Goal: Information Seeking & Learning: Learn about a topic

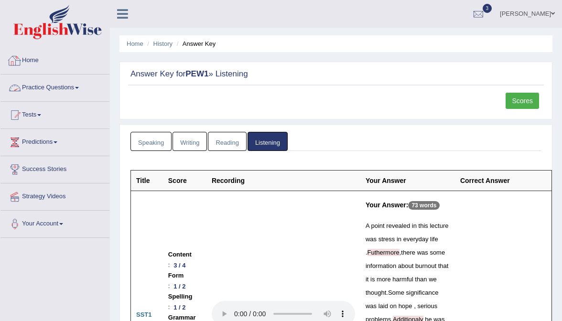
click at [41, 58] on link "Home" at bounding box center [54, 59] width 109 height 24
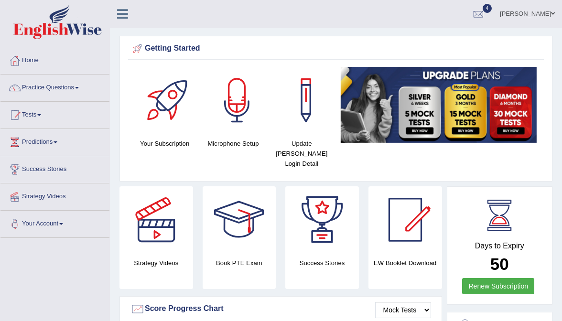
click at [43, 90] on link "Practice Questions" at bounding box center [54, 87] width 109 height 24
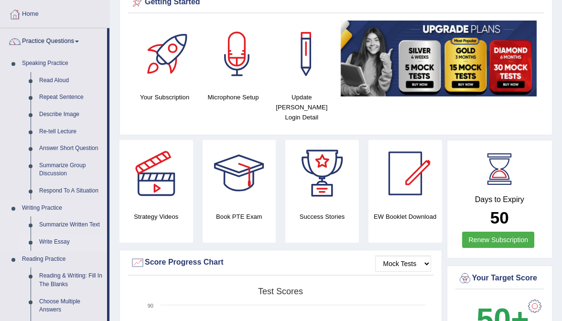
scroll to position [46, 0]
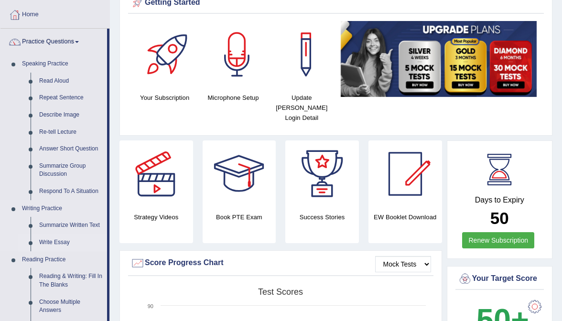
click at [53, 243] on link "Write Essay" at bounding box center [71, 242] width 72 height 17
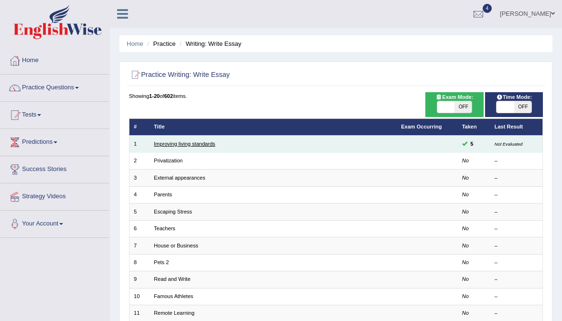
click at [206, 142] on link "Improving living standards" at bounding box center [184, 144] width 61 height 6
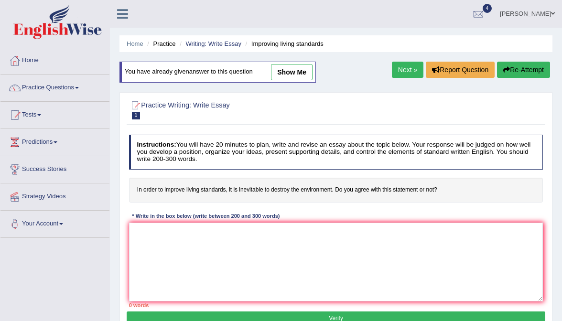
click at [401, 62] on link "Next »" at bounding box center [408, 70] width 32 height 16
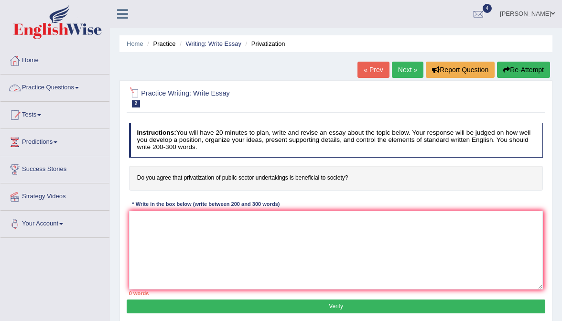
click at [361, 64] on link "« Prev" at bounding box center [373, 70] width 32 height 16
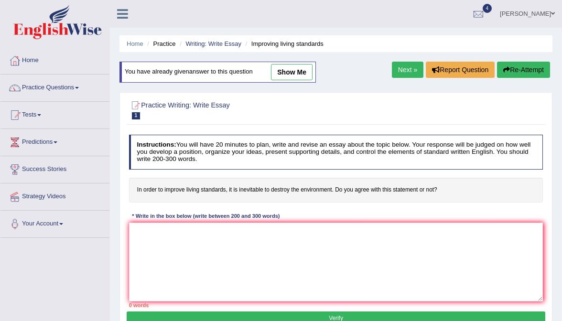
click at [301, 67] on link "show me" at bounding box center [292, 72] width 42 height 16
type textarea "The increasing influence of living standards on our lives has ignited numerous …"
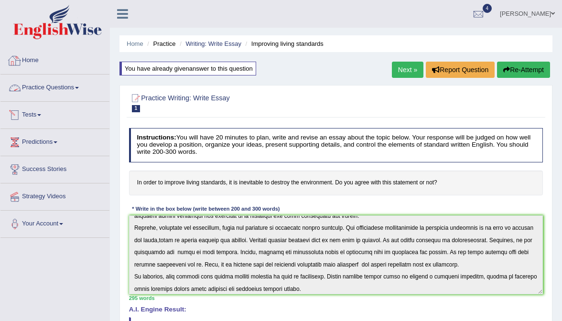
click at [45, 90] on link "Practice Questions" at bounding box center [54, 87] width 109 height 24
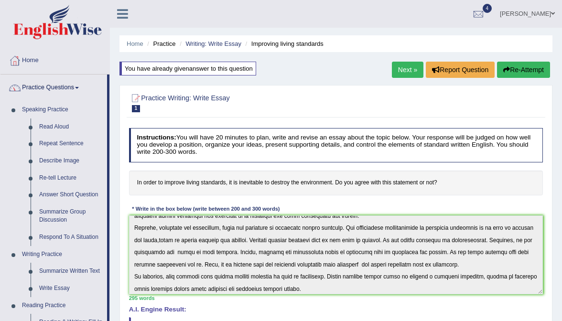
click at [49, 75] on link "Practice Questions" at bounding box center [53, 87] width 107 height 24
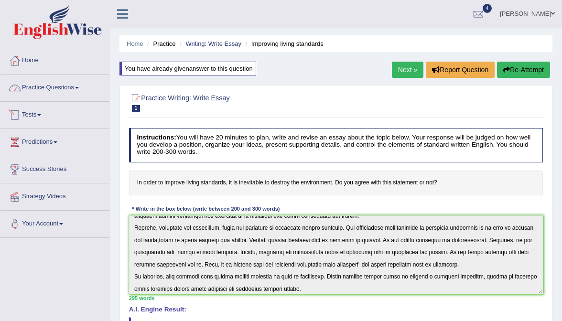
click at [40, 95] on link "Practice Questions" at bounding box center [54, 87] width 109 height 24
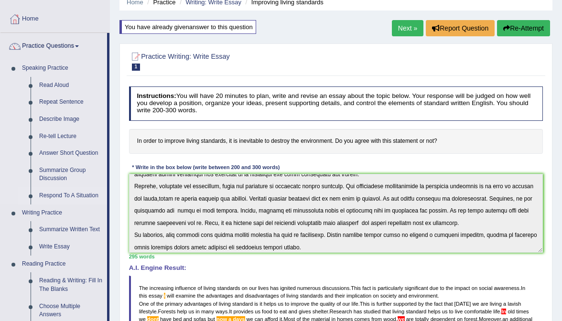
scroll to position [61, 0]
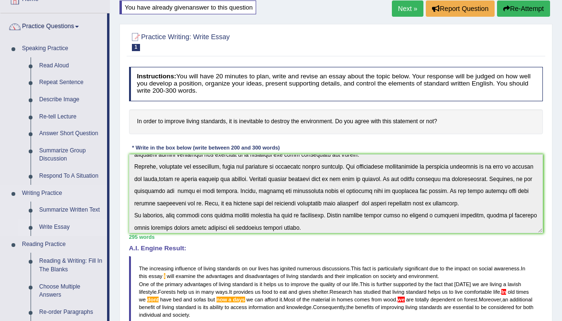
click at [54, 229] on link "Write Essay" at bounding box center [71, 227] width 72 height 17
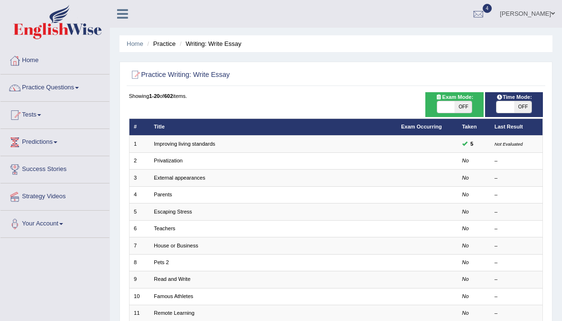
click at [450, 107] on span at bounding box center [445, 106] width 17 height 11
checkbox input "true"
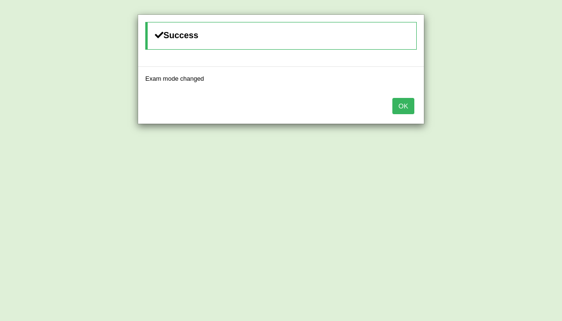
click at [408, 111] on button "OK" at bounding box center [403, 106] width 22 height 16
click at [405, 105] on button "OK" at bounding box center [403, 106] width 22 height 16
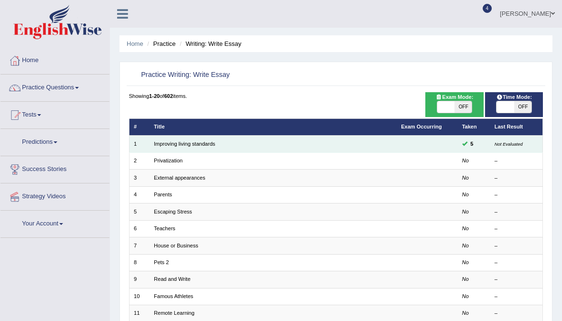
click at [201, 136] on td "Improving living standards" at bounding box center [273, 144] width 247 height 17
click at [197, 141] on link "Improving living standards" at bounding box center [184, 144] width 61 height 6
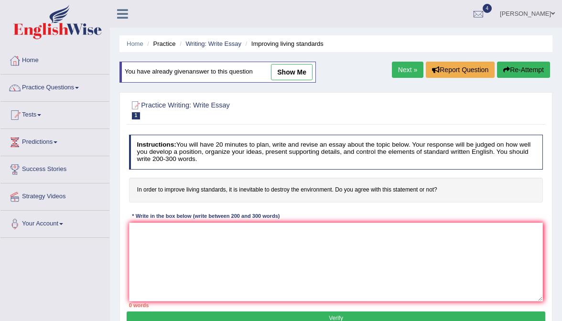
click at [297, 65] on link "show me" at bounding box center [292, 72] width 42 height 16
type textarea "The increasing influence of living standards on our lives has ignited numerous …"
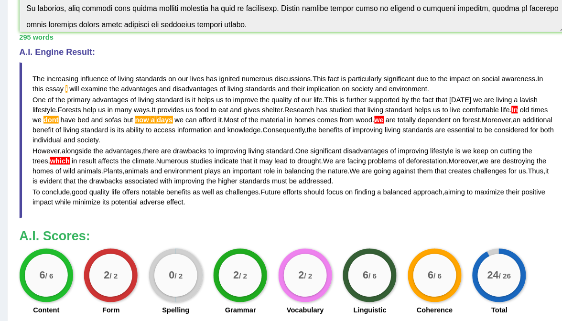
scroll to position [215, 0]
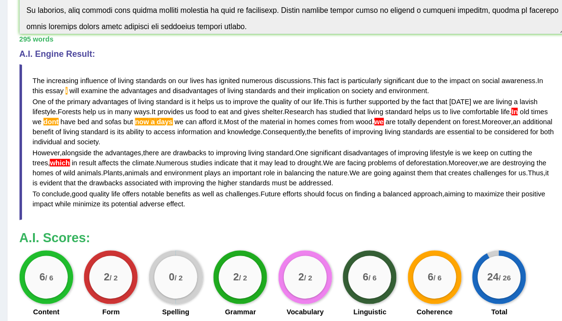
drag, startPoint x: 373, startPoint y: 59, endPoint x: 411, endPoint y: 62, distance: 37.8
click at [411, 103] on blockquote "The increasing influence of living standards on our lives has ignited numerous …" at bounding box center [336, 162] width 414 height 118
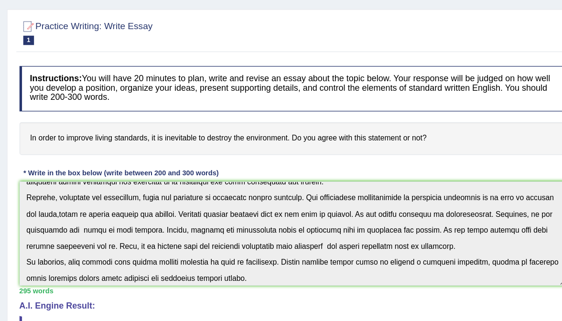
scroll to position [94, 0]
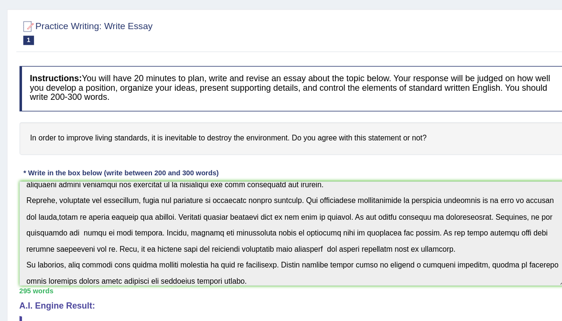
click at [129, 171] on h4 "In order to improve living standards, it is inevitable to destroy the environme…" at bounding box center [336, 183] width 414 height 25
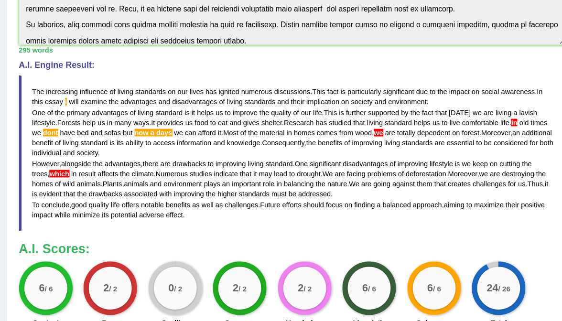
scroll to position [186, 0]
click at [341, 131] on blockquote "The increasing influence of living standards on our lives has ignited numerous …" at bounding box center [336, 190] width 414 height 118
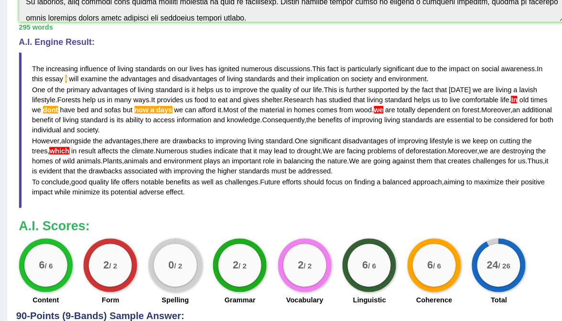
click at [329, 151] on span "Research" at bounding box center [340, 154] width 22 height 6
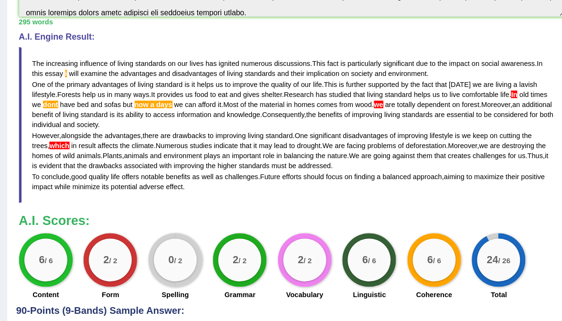
scroll to position [204, 0]
